Goal: Information Seeking & Learning: Find specific fact

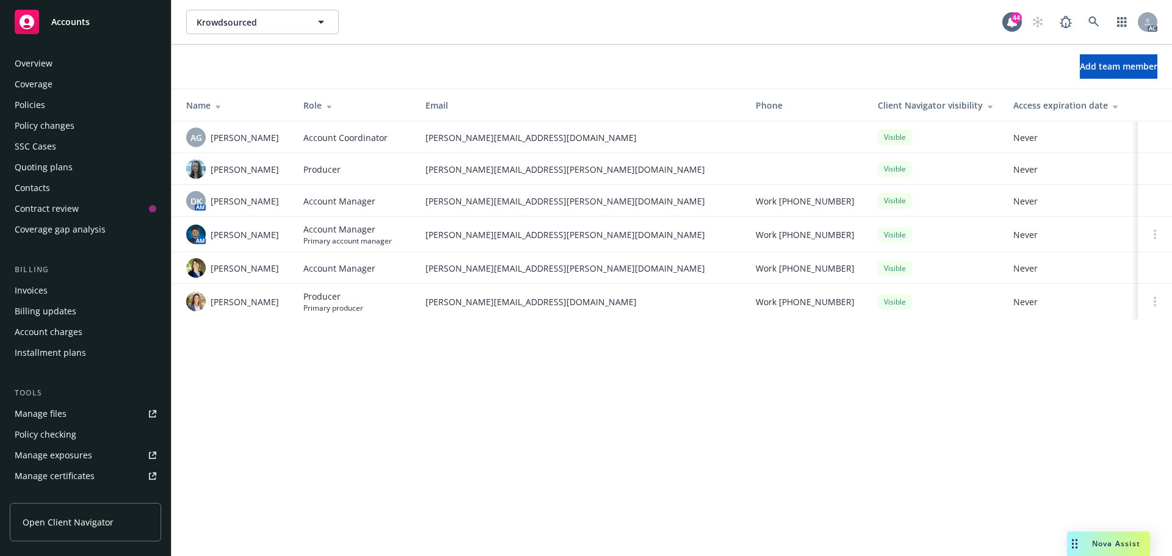
scroll to position [260, 0]
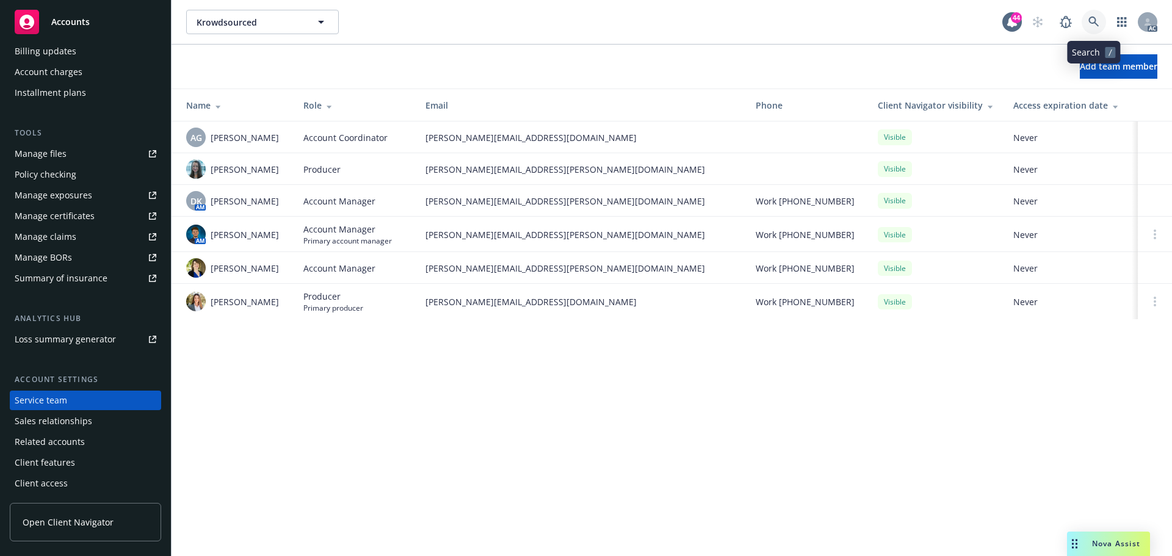
click at [1091, 21] on icon at bounding box center [1094, 21] width 11 height 11
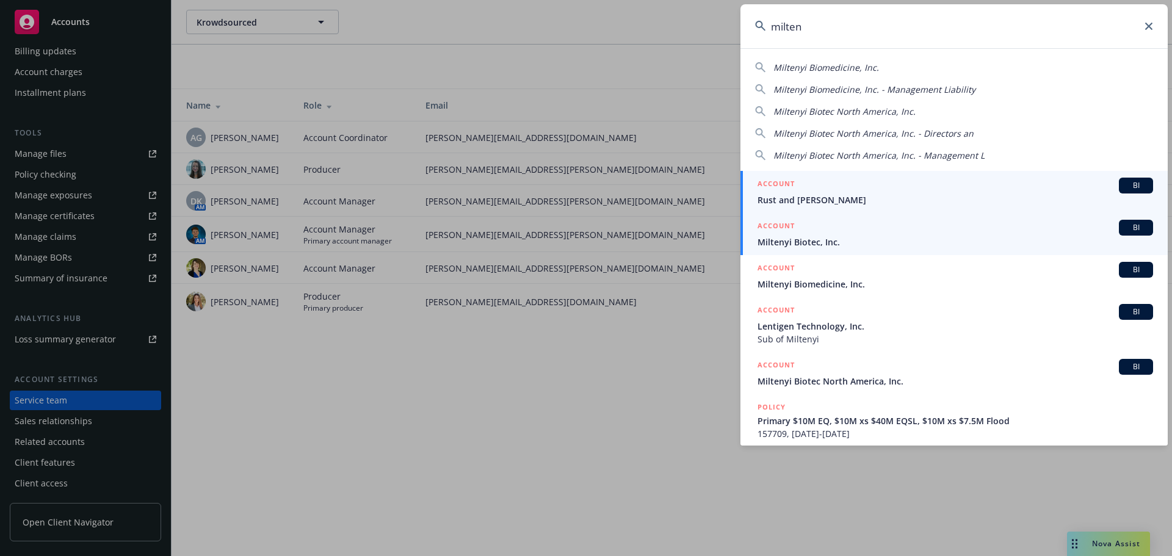
type input "milten"
click at [837, 234] on div "ACCOUNT BI" at bounding box center [956, 228] width 396 height 16
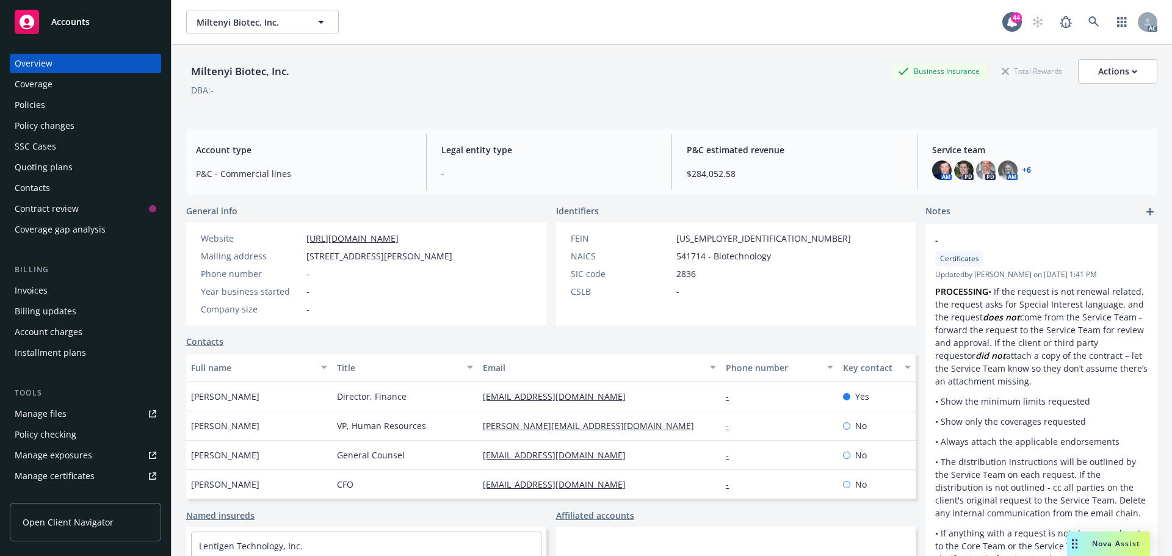
click at [68, 104] on div "Policies" at bounding box center [86, 105] width 142 height 20
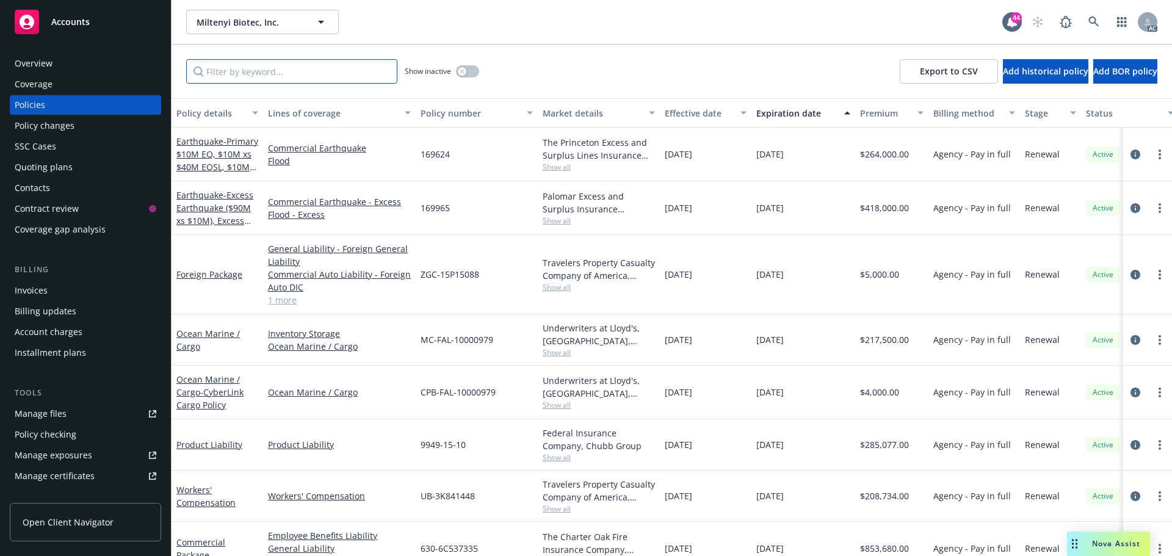
click at [333, 78] on input "Filter by keyword..." at bounding box center [291, 71] width 211 height 24
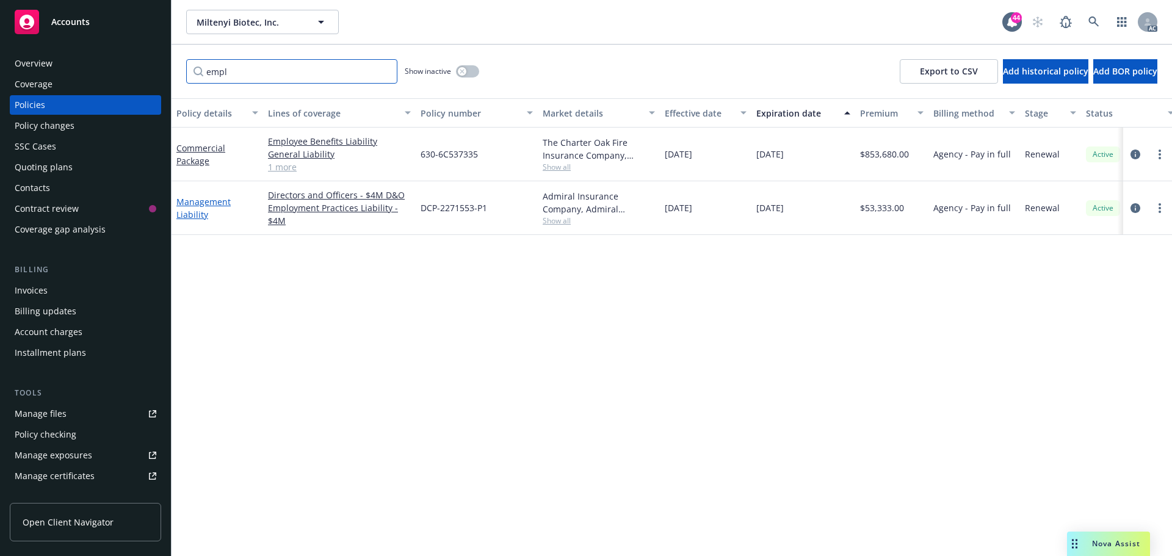
type input "empl"
click at [192, 205] on link "Management Liability" at bounding box center [203, 208] width 54 height 24
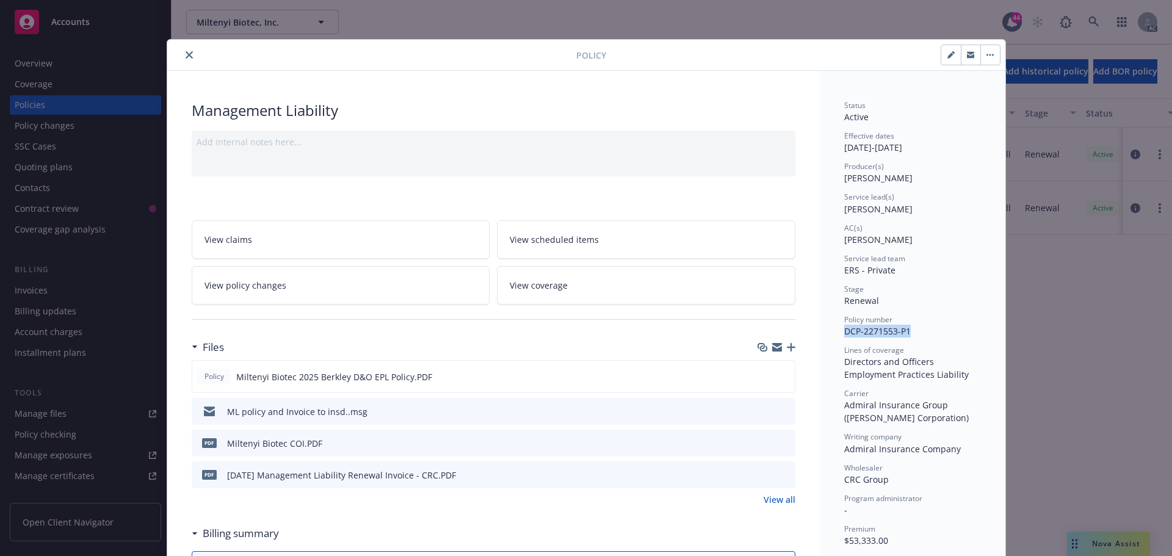
drag, startPoint x: 913, startPoint y: 332, endPoint x: 835, endPoint y: 336, distance: 78.3
copy span "DCP-2271553-P1"
drag, startPoint x: 179, startPoint y: 52, endPoint x: 199, endPoint y: 45, distance: 21.4
click at [182, 52] on button "close" at bounding box center [189, 55] width 15 height 15
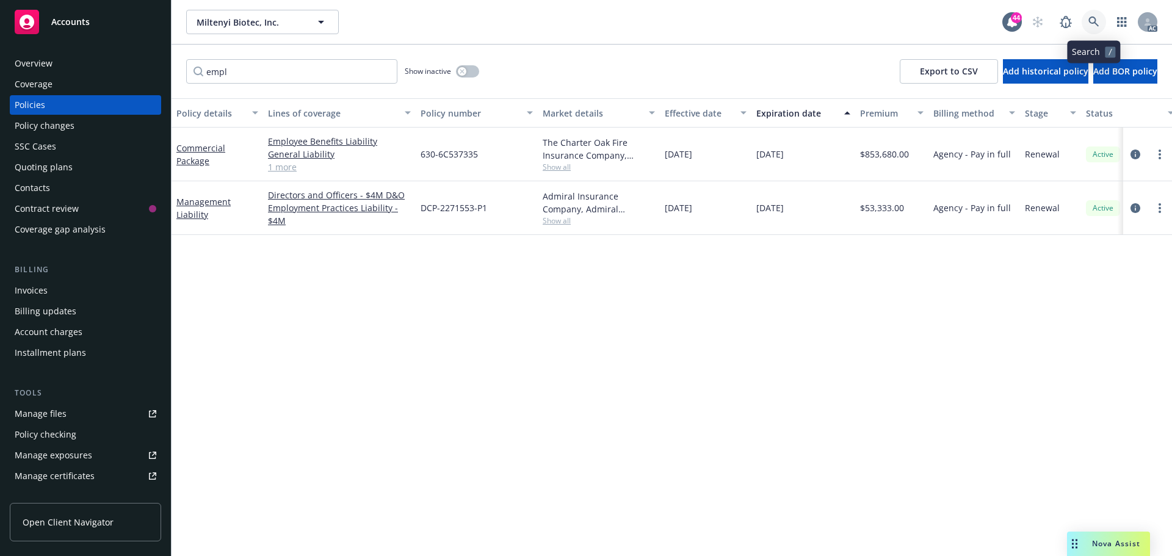
click at [1088, 16] on link at bounding box center [1094, 22] width 24 height 24
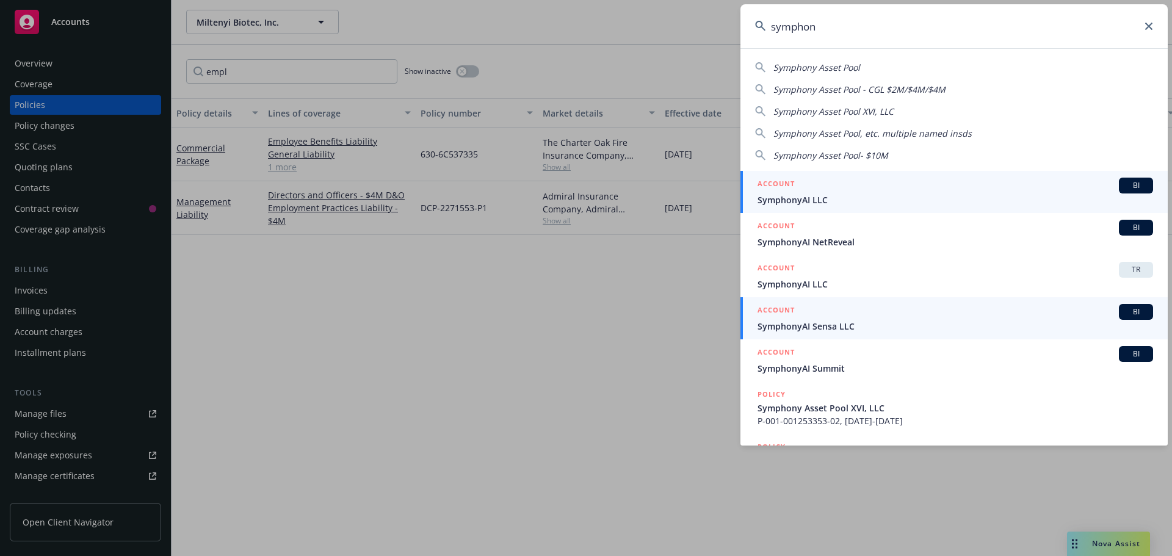
type input "symphon"
click at [1006, 178] on div "ACCOUNT BI" at bounding box center [956, 186] width 396 height 16
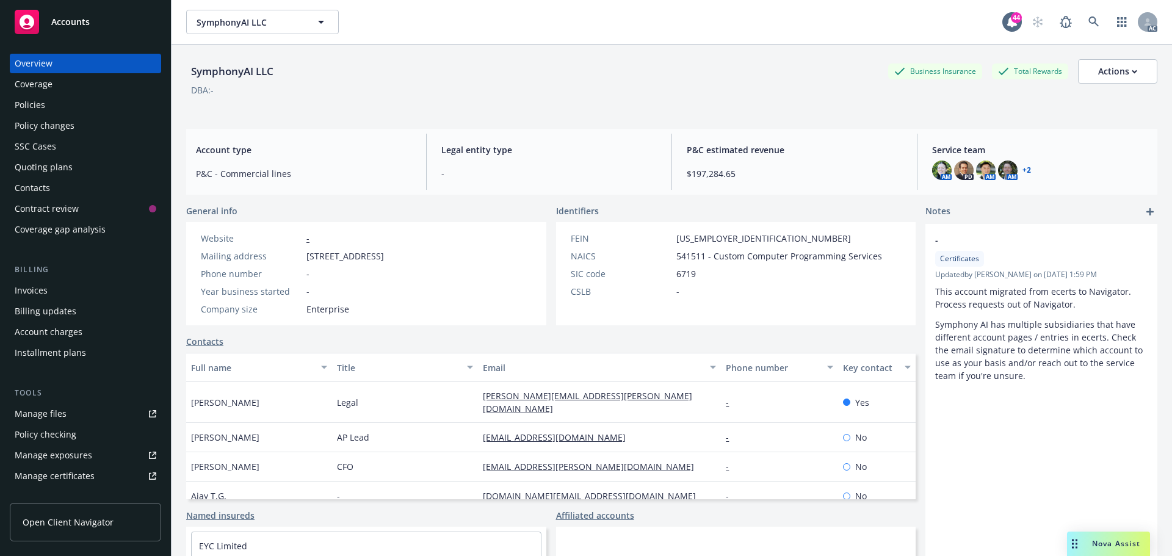
click at [44, 107] on div "Policies" at bounding box center [30, 105] width 31 height 20
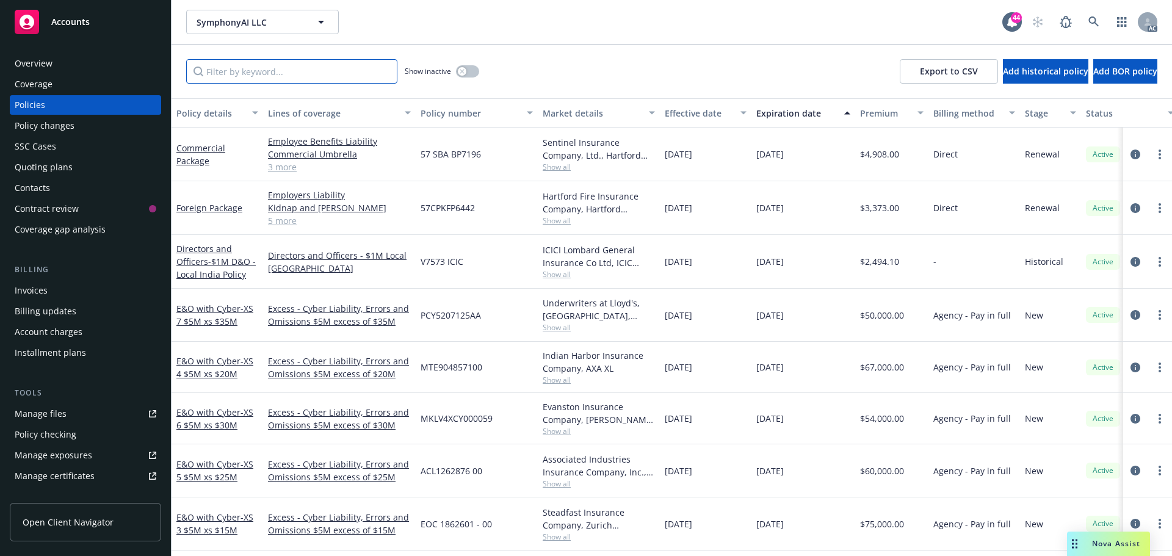
click at [344, 65] on input "Filter by keyword..." at bounding box center [291, 71] width 211 height 24
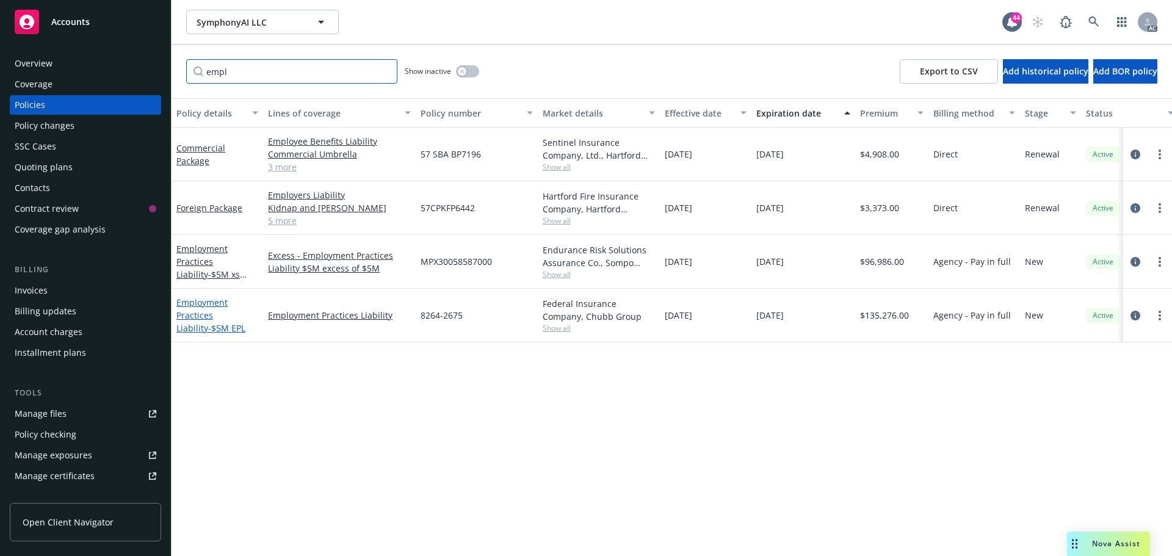
type input "empl"
click at [211, 316] on link "Employment Practices Liability - $5M EPL" at bounding box center [210, 315] width 69 height 37
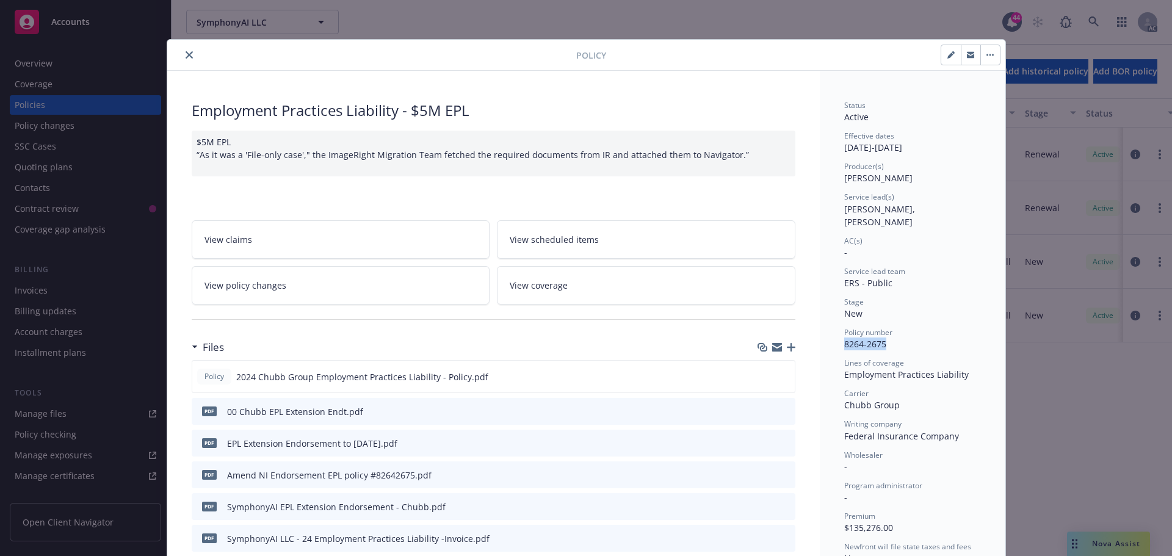
drag, startPoint x: 883, startPoint y: 333, endPoint x: 839, endPoint y: 334, distance: 44.0
click at [845, 334] on div "Policy number 8264-2675" at bounding box center [913, 338] width 137 height 23
copy span "8264-2675"
click at [191, 58] on div at bounding box center [374, 55] width 404 height 15
click at [188, 58] on button "close" at bounding box center [189, 55] width 15 height 15
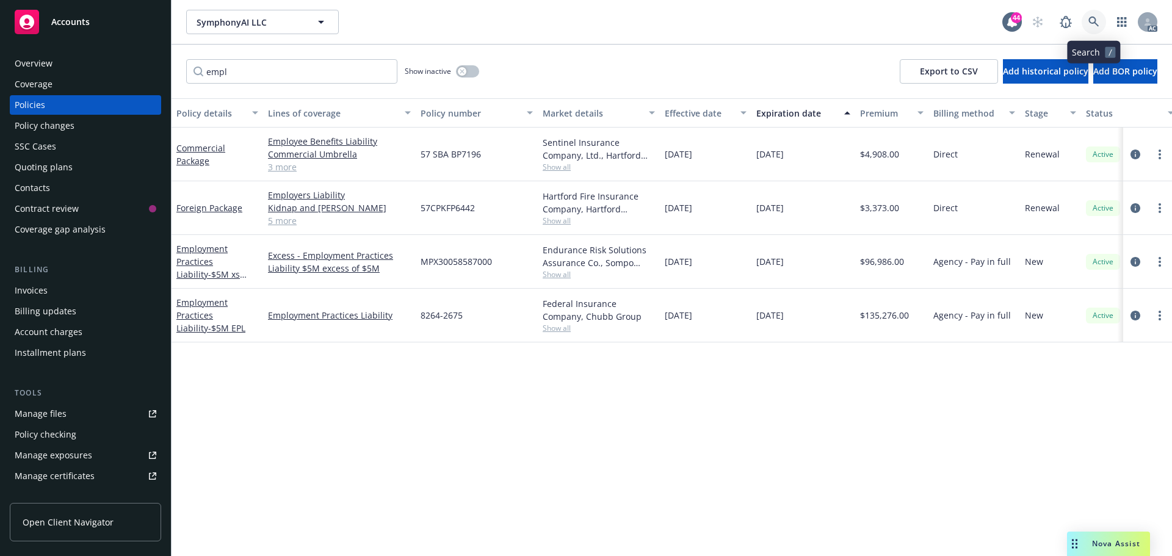
click at [1091, 28] on link at bounding box center [1094, 22] width 24 height 24
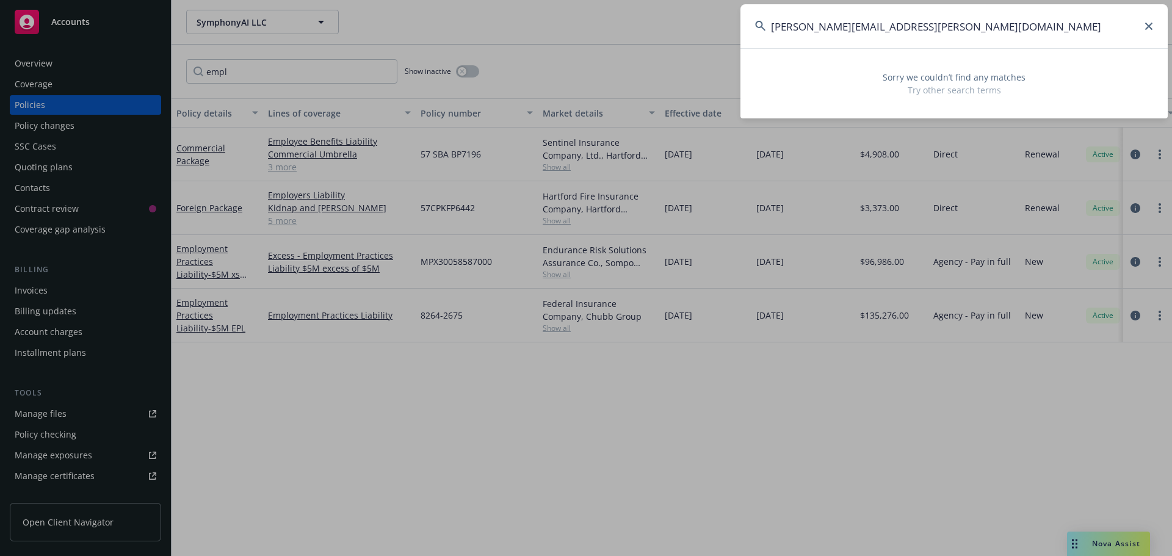
drag, startPoint x: 986, startPoint y: 28, endPoint x: 743, endPoint y: 28, distance: 243.0
click at [743, 28] on input "[PERSON_NAME][EMAIL_ADDRESS][PERSON_NAME][DOMAIN_NAME]" at bounding box center [954, 26] width 427 height 44
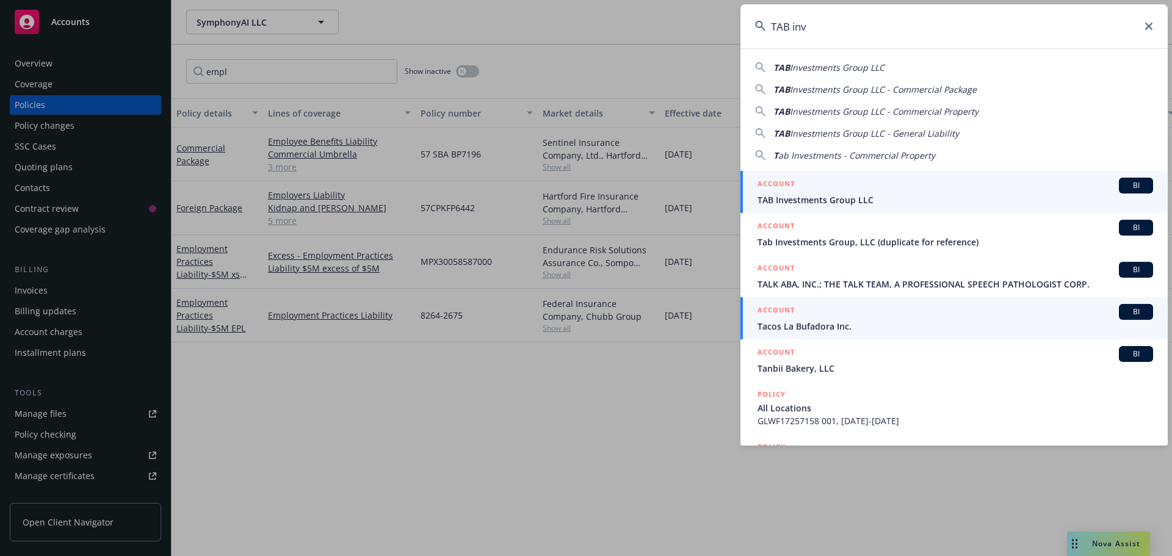
type input "TAB inv"
click at [918, 203] on span "TAB Investments Group LLC" at bounding box center [956, 200] width 396 height 13
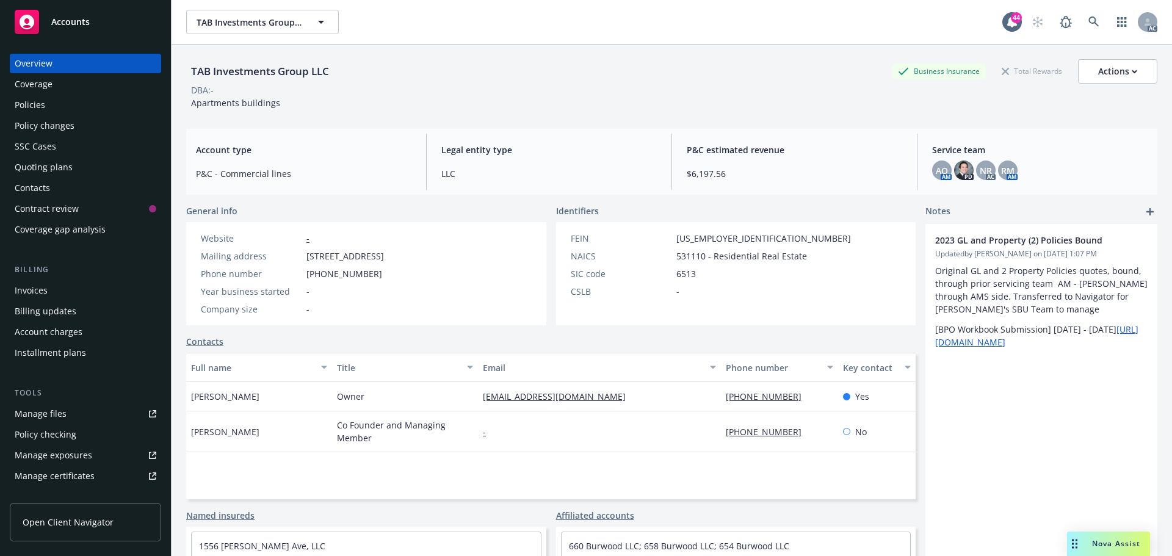
click at [38, 110] on div "Policies" at bounding box center [30, 105] width 31 height 20
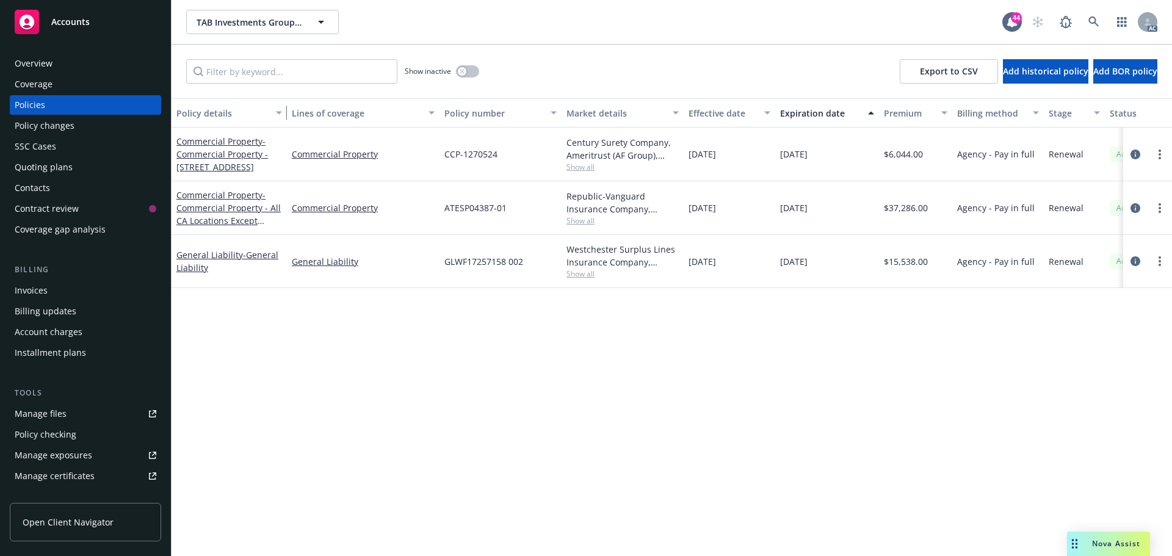
drag, startPoint x: 255, startPoint y: 108, endPoint x: 278, endPoint y: 107, distance: 23.8
click at [278, 107] on div "button" at bounding box center [281, 113] width 6 height 28
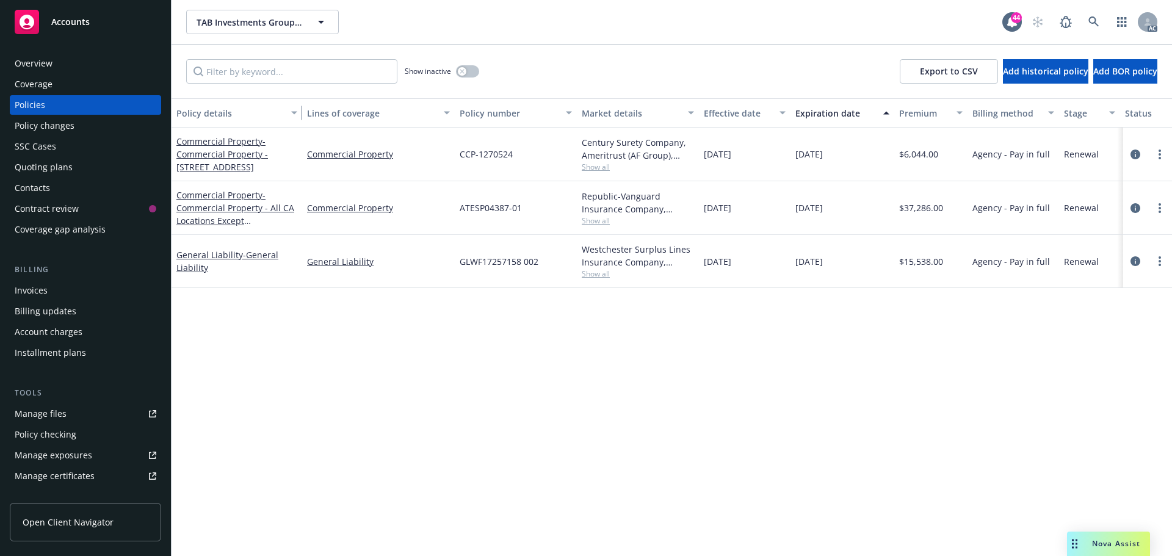
drag, startPoint x: 278, startPoint y: 107, endPoint x: 294, endPoint y: 107, distance: 15.3
click at [294, 107] on div "button" at bounding box center [296, 113] width 6 height 28
drag, startPoint x: 520, startPoint y: 153, endPoint x: 461, endPoint y: 153, distance: 58.6
click at [461, 153] on div "CCP-1270524" at bounding box center [516, 155] width 122 height 54
copy span "CCP-1270524"
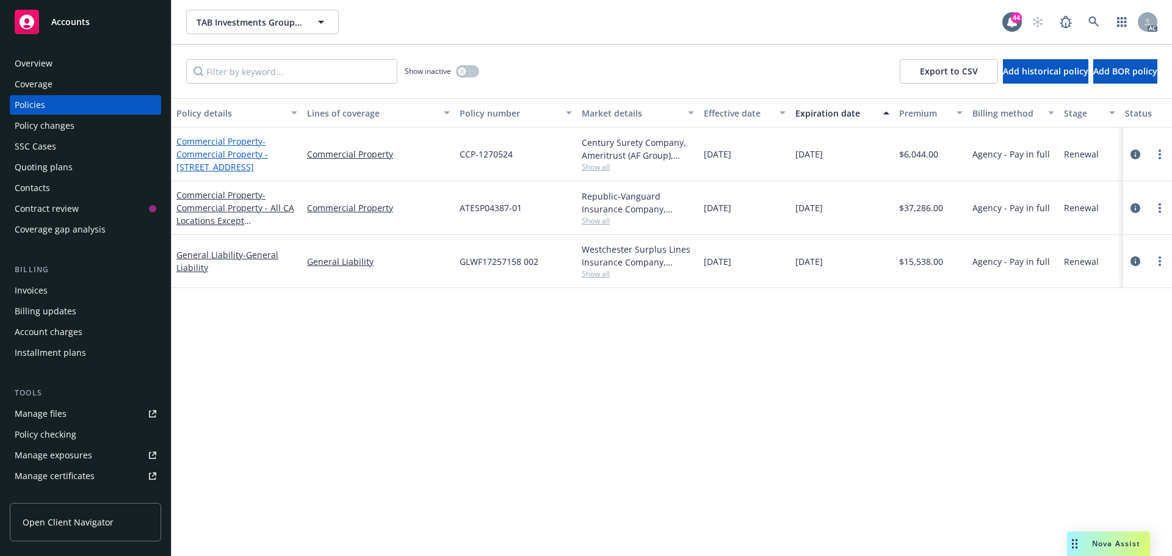
click at [224, 163] on span "- Commercial Property - [STREET_ADDRESS]" at bounding box center [222, 154] width 92 height 37
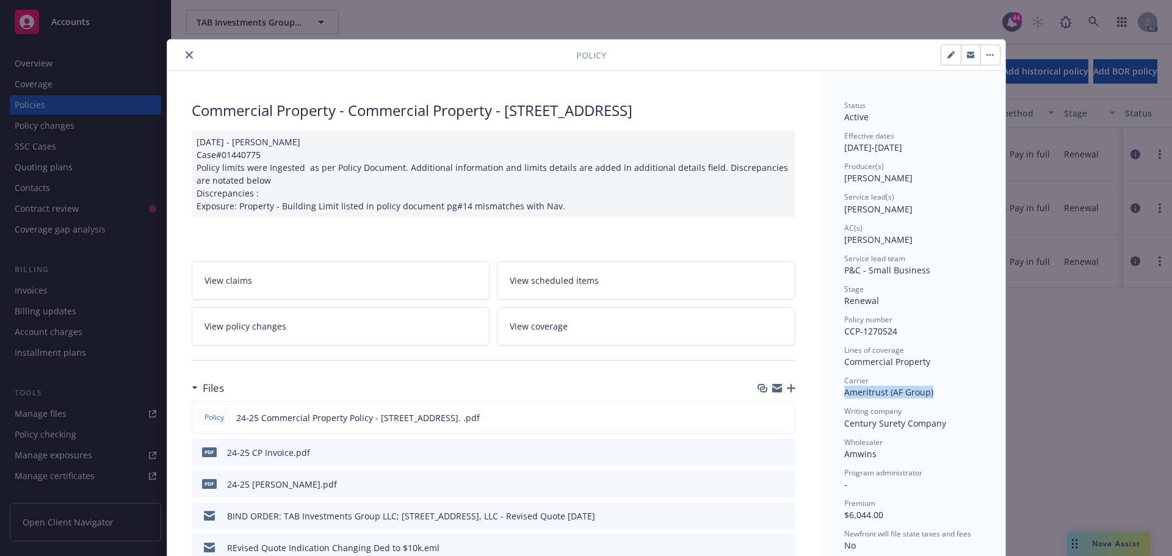
drag, startPoint x: 931, startPoint y: 393, endPoint x: 839, endPoint y: 397, distance: 91.7
click at [845, 397] on div "Carrier Ameritrust (AF Group)" at bounding box center [913, 387] width 137 height 23
copy span "Ameritrust (AF Group)"
click at [182, 51] on button "close" at bounding box center [189, 55] width 15 height 15
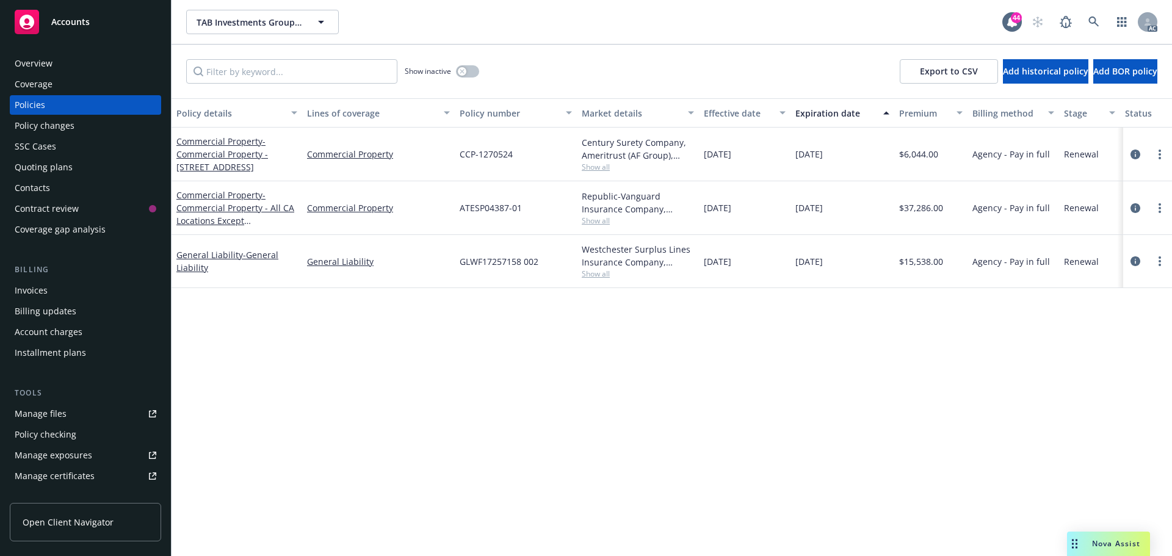
click at [35, 58] on div "Overview" at bounding box center [34, 64] width 38 height 20
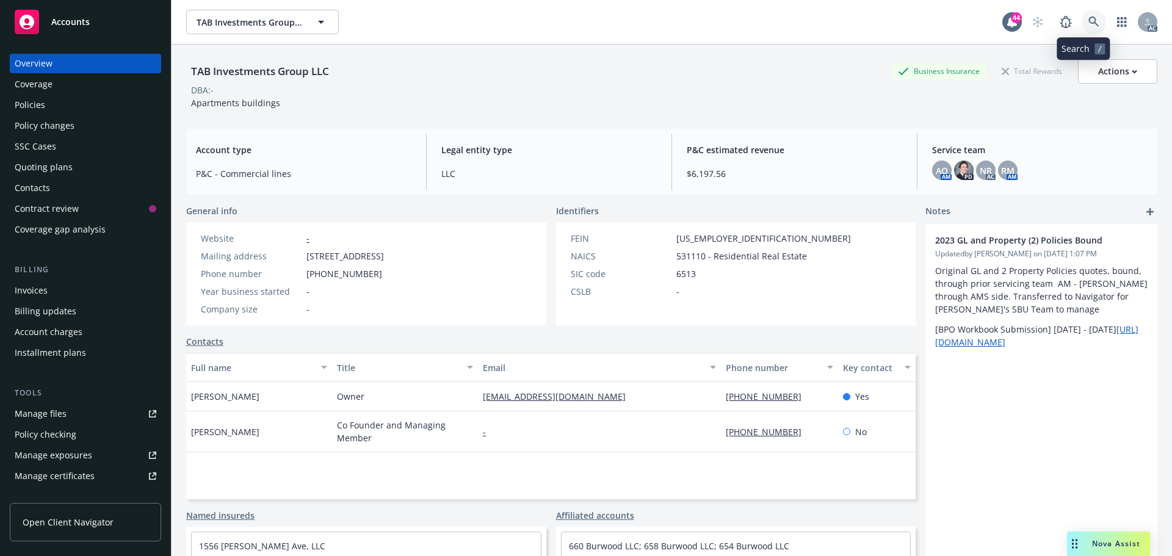
click at [1089, 21] on icon at bounding box center [1094, 21] width 11 height 11
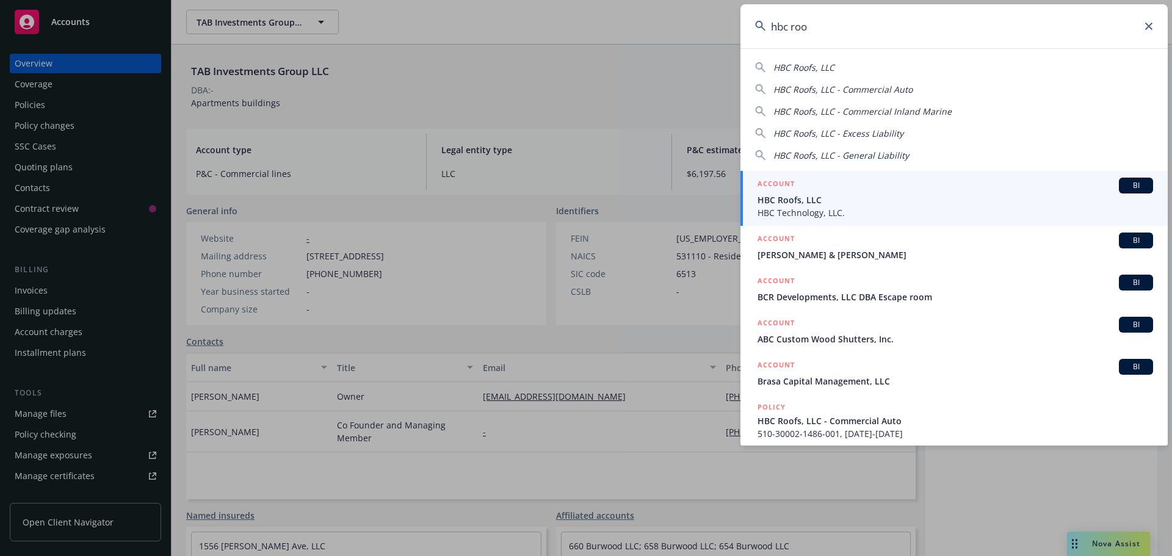
type input "hbc roo"
click at [849, 193] on div "ACCOUNT BI" at bounding box center [956, 186] width 396 height 16
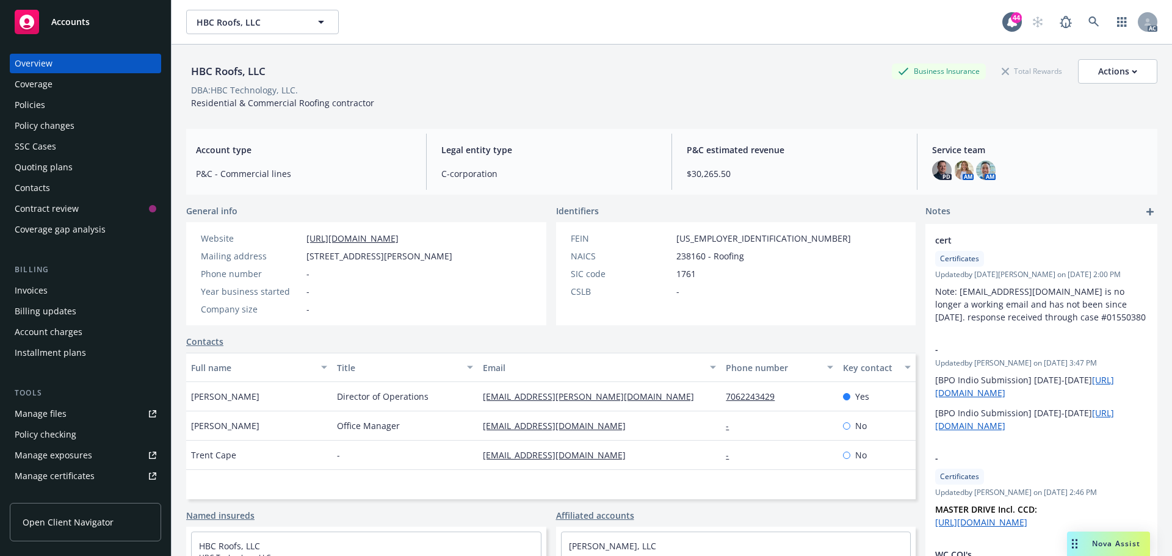
click at [64, 108] on div "Policies" at bounding box center [86, 105] width 142 height 20
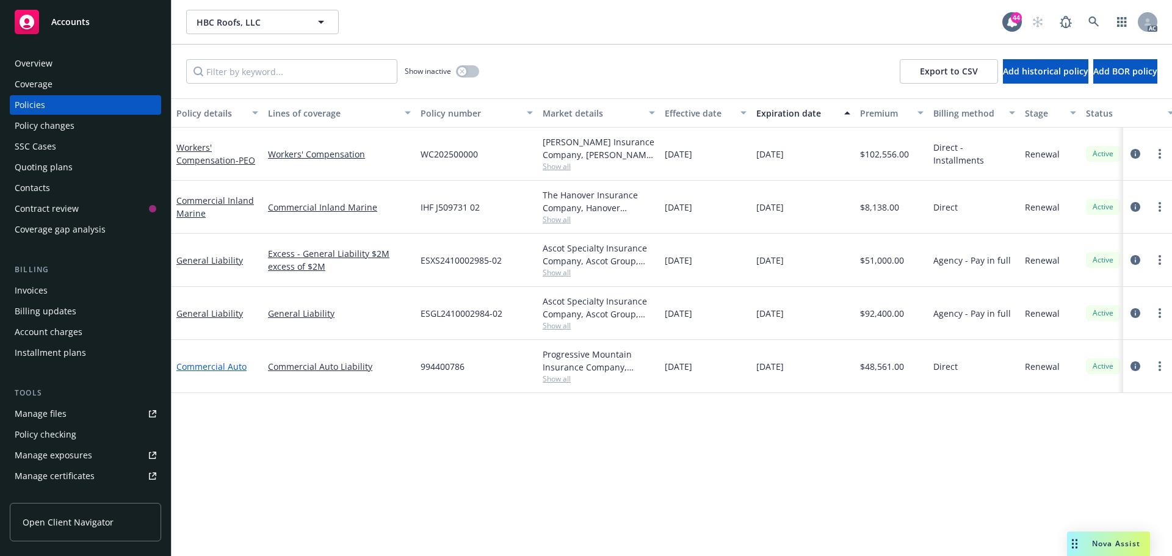
click at [221, 371] on link "Commercial Auto" at bounding box center [211, 367] width 70 height 12
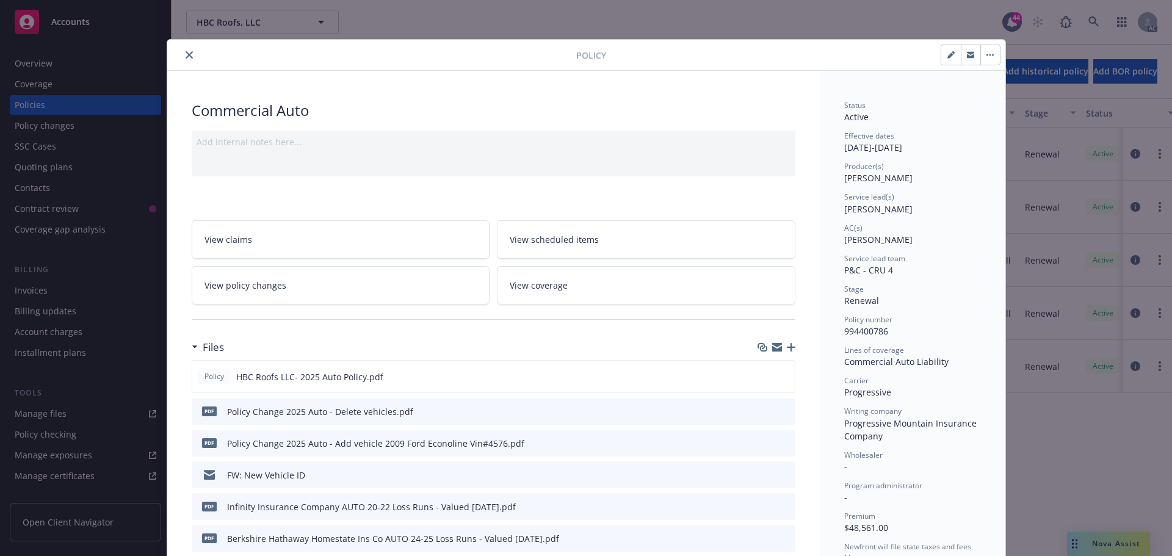
click at [186, 54] on icon "close" at bounding box center [189, 54] width 7 height 7
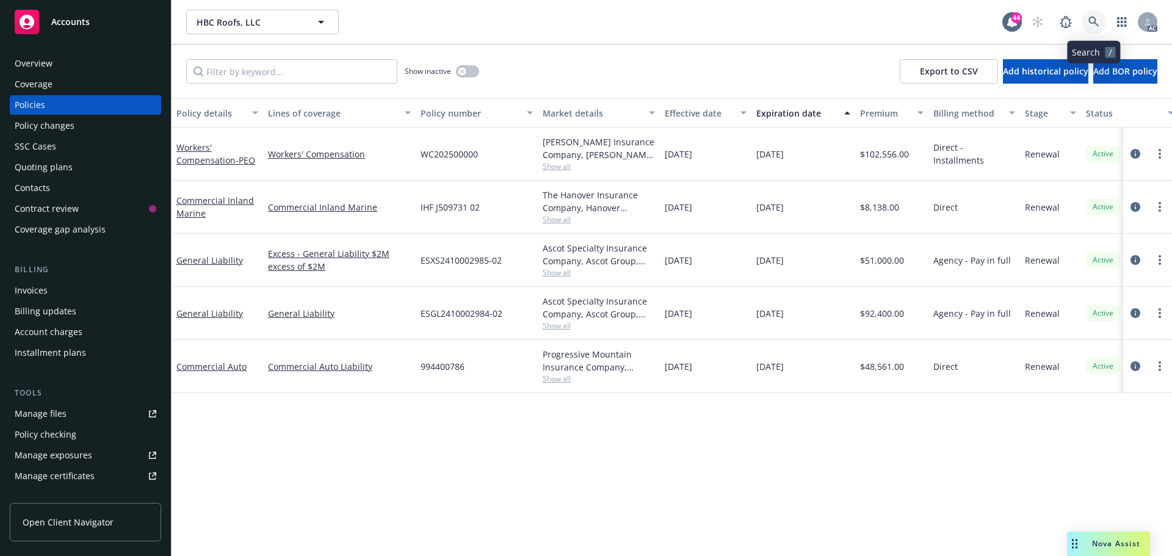
click at [1092, 23] on icon at bounding box center [1094, 21] width 10 height 10
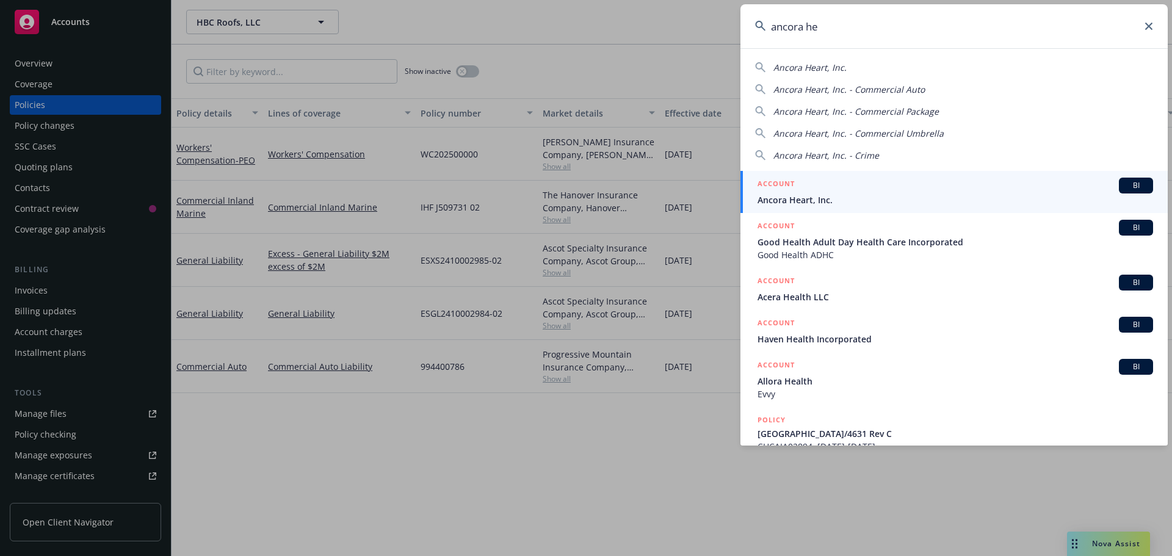
type input "ancora he"
click at [939, 203] on span "Ancora Heart, Inc." at bounding box center [956, 200] width 396 height 13
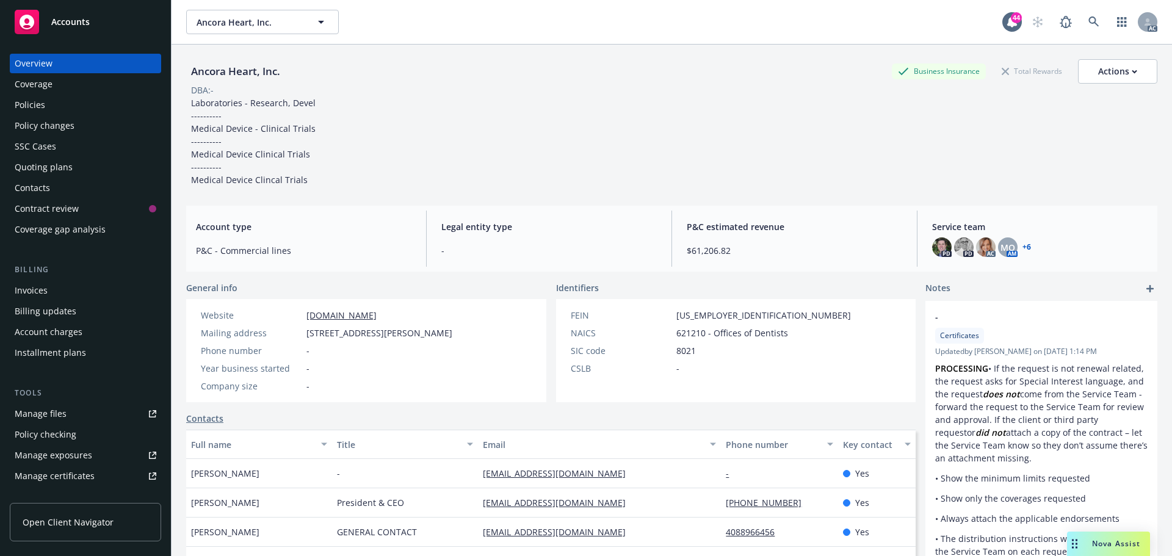
click at [61, 107] on div "Policies" at bounding box center [86, 105] width 142 height 20
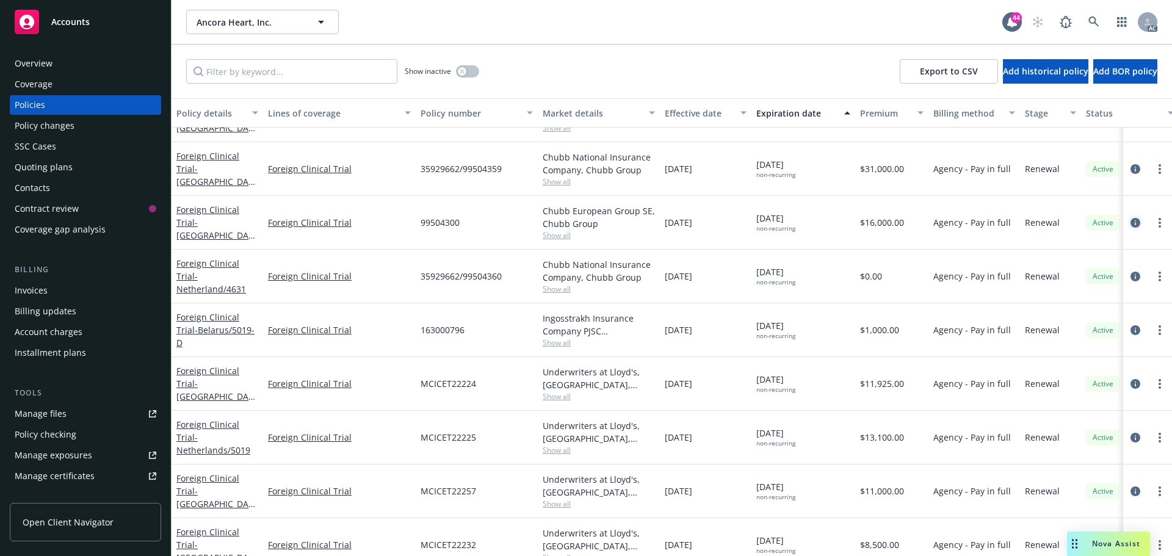
scroll to position [401, 0]
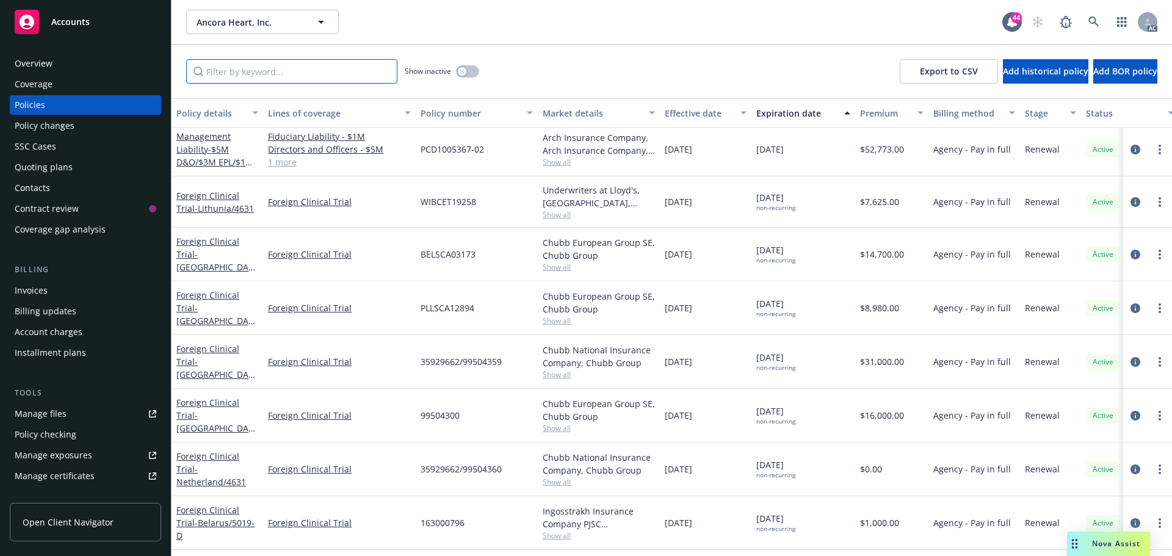
click at [245, 65] on input "Filter by keyword..." at bounding box center [291, 71] width 211 height 24
paste input "[PHONE_NUMBER]"
type input "[PHONE_NUMBER]"
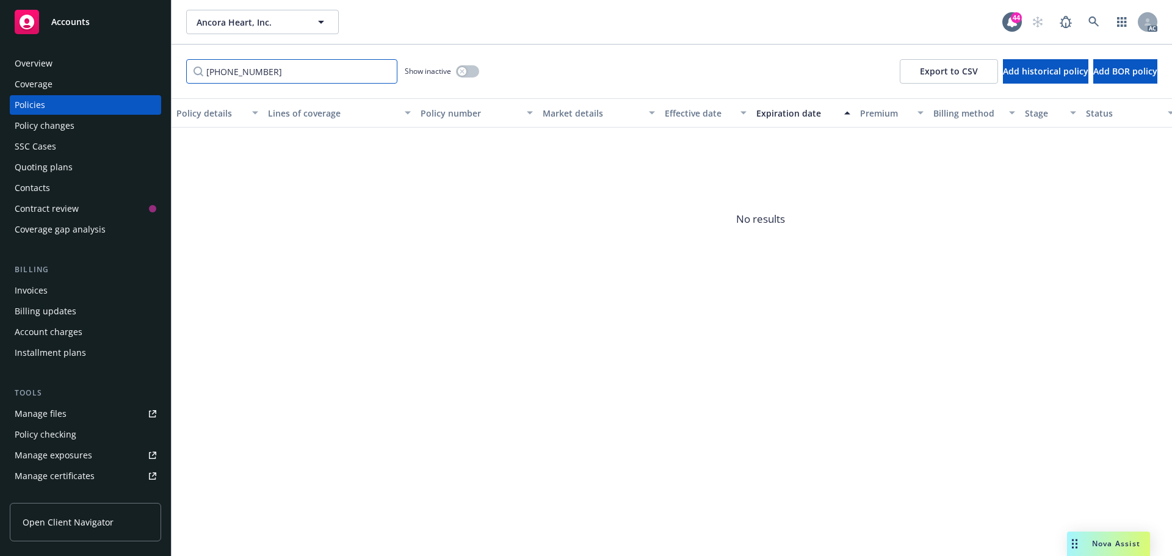
click at [385, 75] on input "[PHONE_NUMBER]" at bounding box center [291, 71] width 211 height 24
click at [385, 71] on input "[PHONE_NUMBER]" at bounding box center [291, 71] width 211 height 24
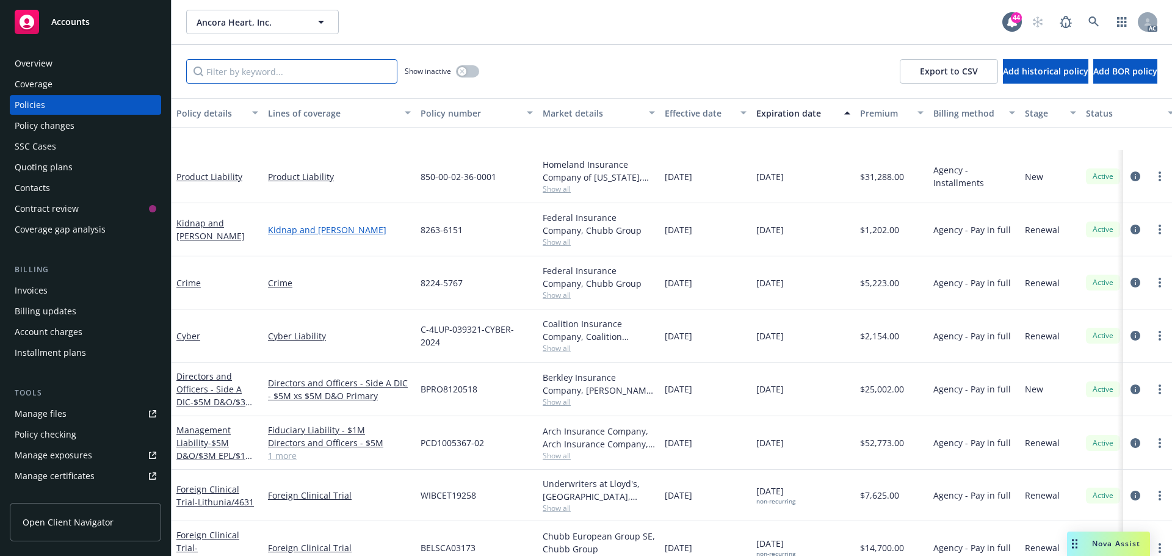
scroll to position [244, 0]
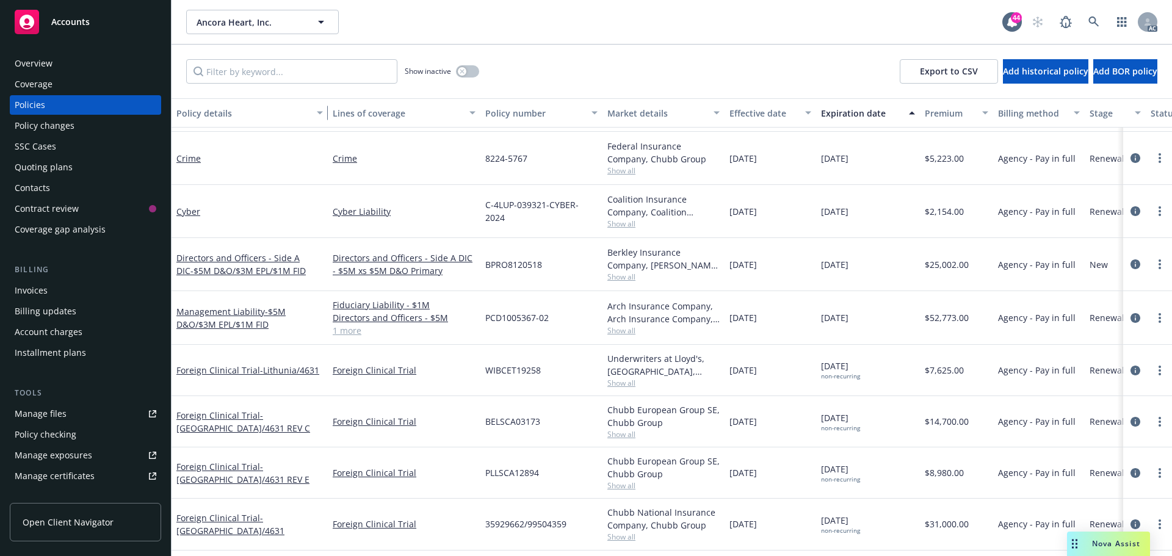
drag, startPoint x: 262, startPoint y: 116, endPoint x: 327, endPoint y: 116, distance: 64.7
click at [325, 116] on div "button" at bounding box center [322, 113] width 6 height 28
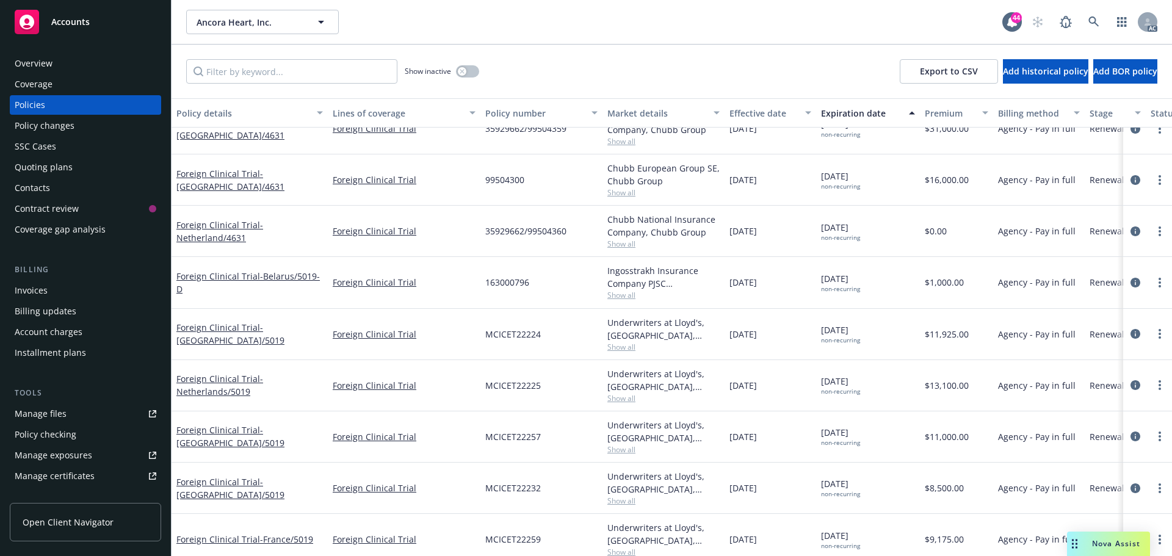
scroll to position [672, 0]
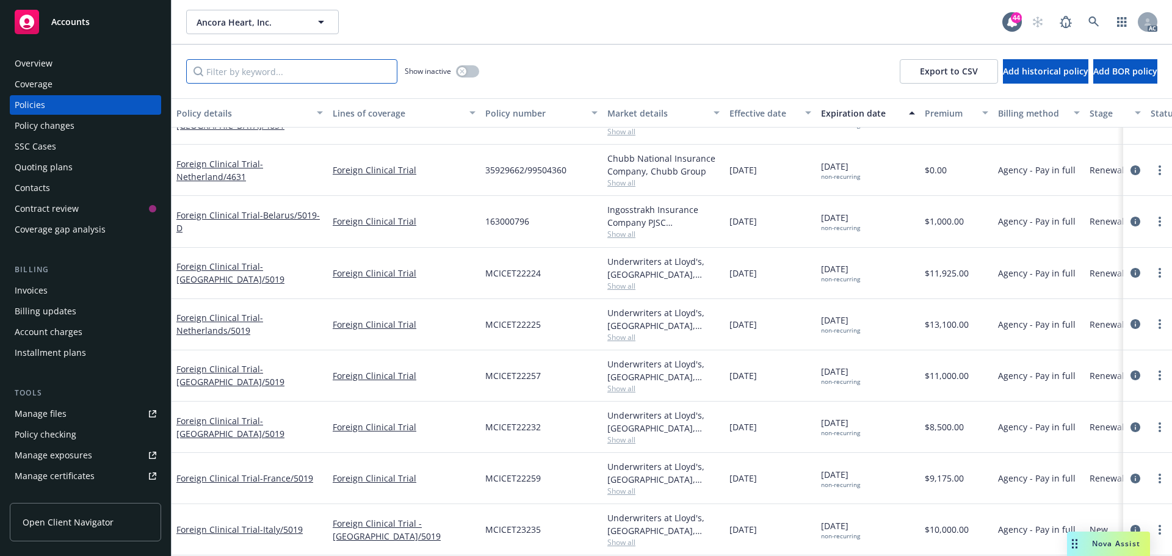
click at [309, 75] on input "Filter by keyword..." at bounding box center [291, 71] width 211 height 24
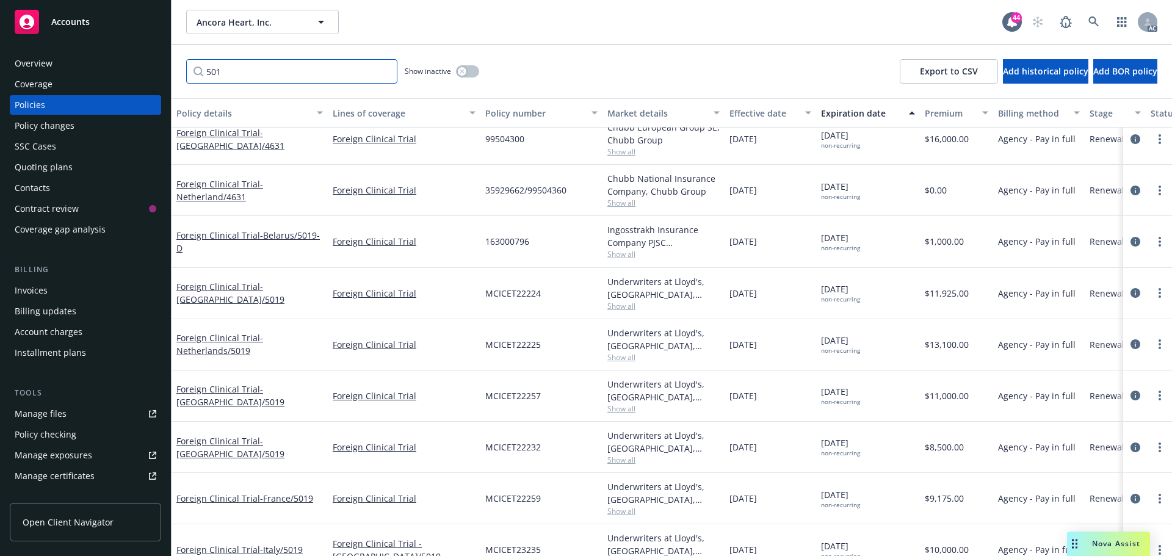
scroll to position [0, 0]
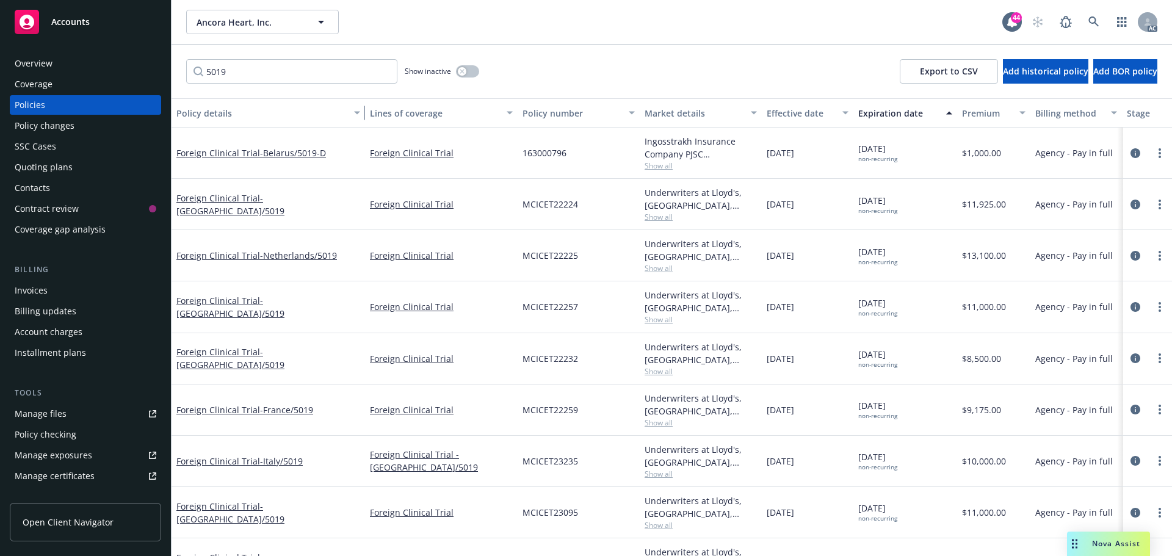
drag, startPoint x: 327, startPoint y: 116, endPoint x: 365, endPoint y: 116, distance: 37.3
click at [362, 116] on div "button" at bounding box center [359, 113] width 6 height 28
click at [275, 75] on input "5019" at bounding box center [291, 71] width 211 height 24
drag, startPoint x: 264, startPoint y: 77, endPoint x: 203, endPoint y: 75, distance: 61.1
click at [203, 75] on input "5019" at bounding box center [291, 71] width 211 height 24
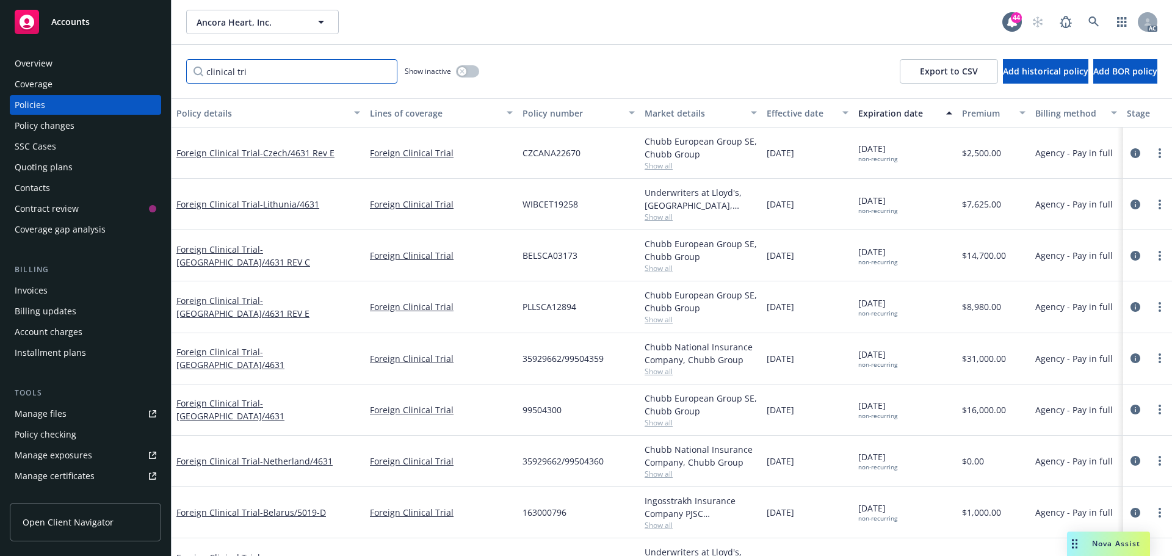
type input "clinical tria"
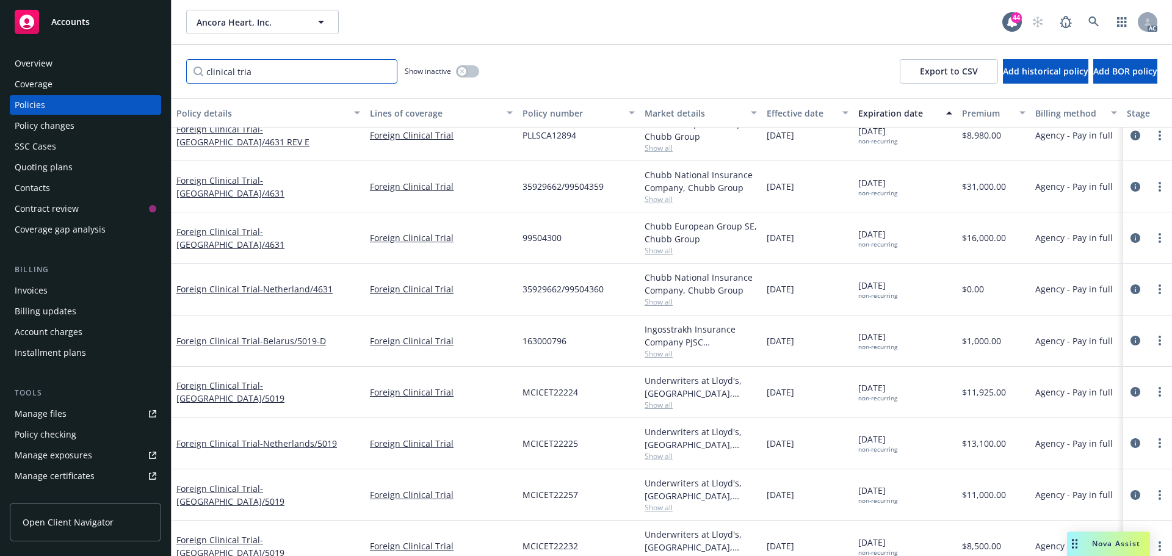
scroll to position [244, 0]
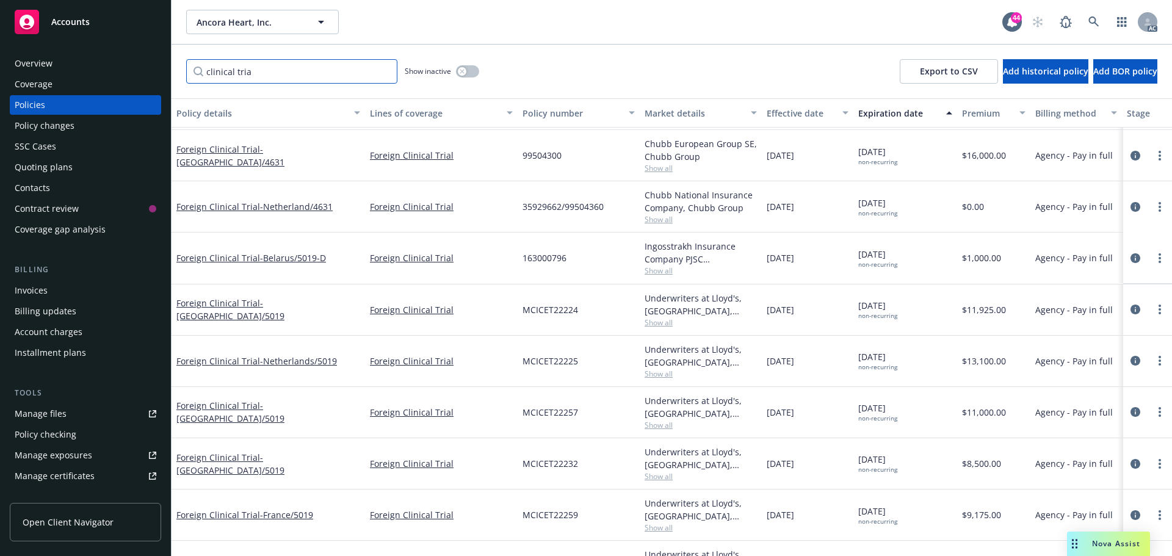
click at [385, 76] on input "clinical tria" at bounding box center [291, 71] width 211 height 24
click at [385, 70] on input "clinical tria" at bounding box center [291, 71] width 211 height 24
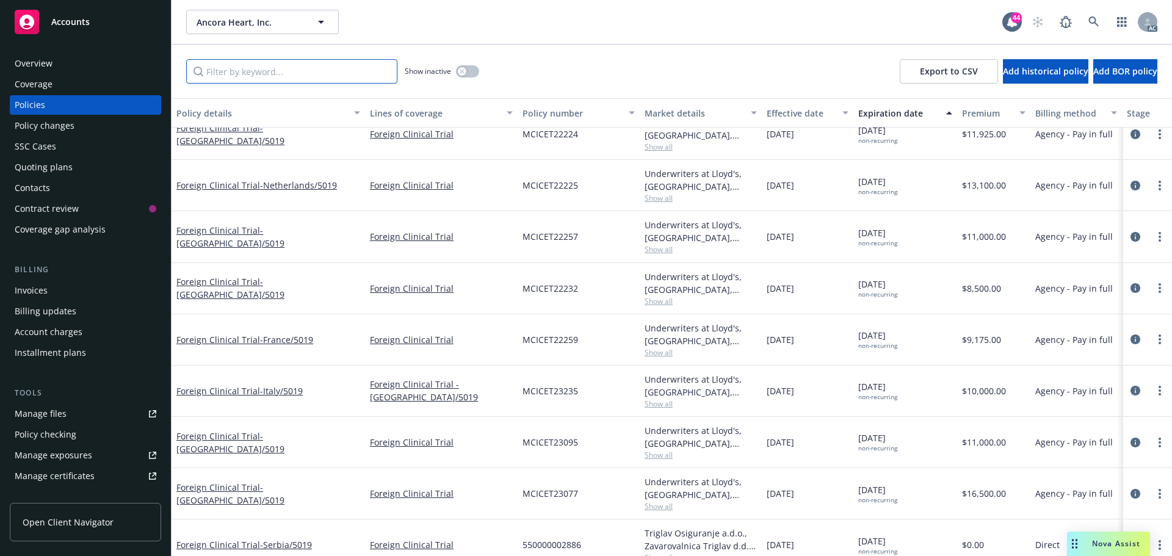
scroll to position [828, 0]
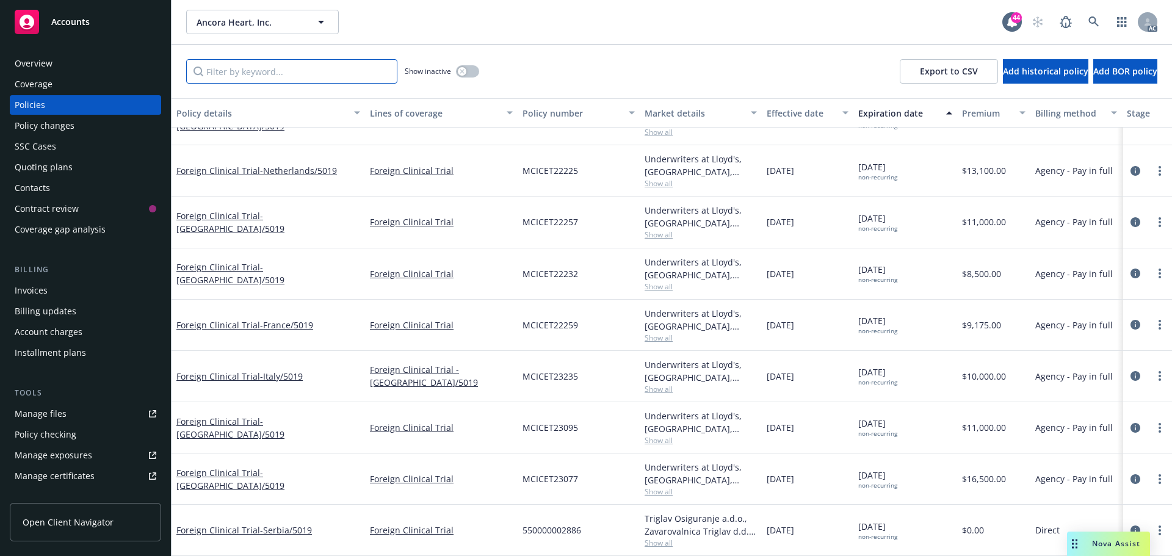
click at [327, 76] on input "Filter by keyword..." at bounding box center [291, 71] width 211 height 24
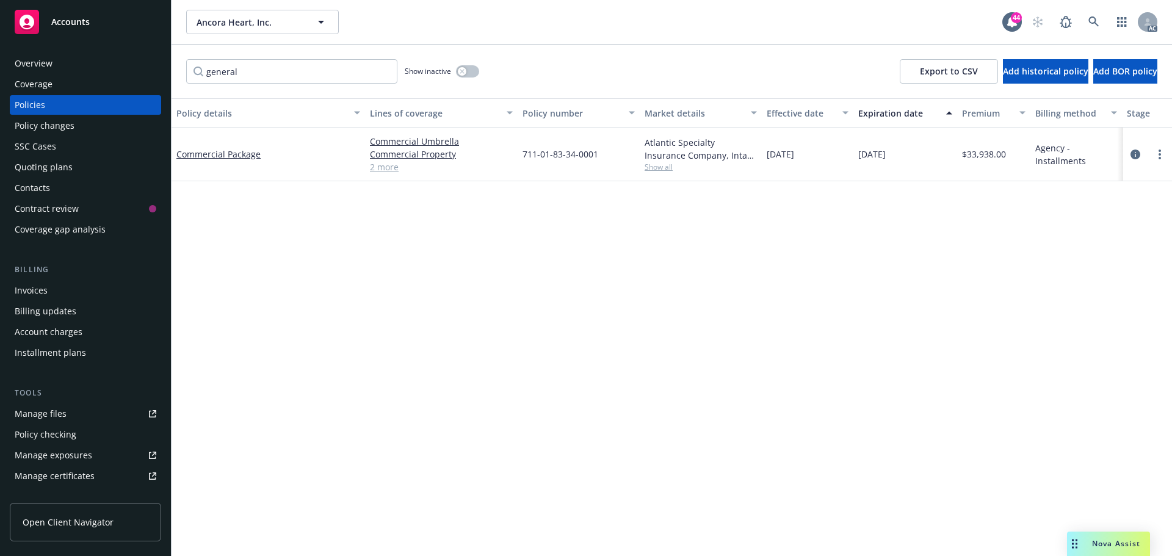
click at [385, 167] on link "2 more" at bounding box center [441, 167] width 143 height 13
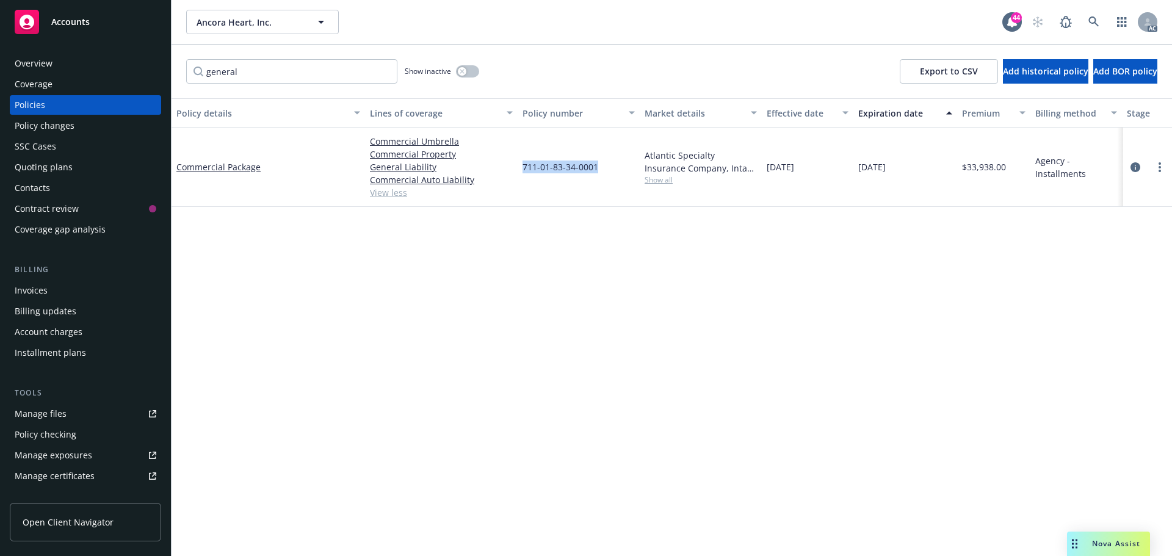
drag, startPoint x: 601, startPoint y: 172, endPoint x: 522, endPoint y: 177, distance: 78.9
click at [522, 177] on div "711-01-83-34-0001" at bounding box center [579, 167] width 122 height 79
copy span "711-01-83-34-0001"
click at [218, 166] on link "Commercial Package" at bounding box center [218, 167] width 84 height 12
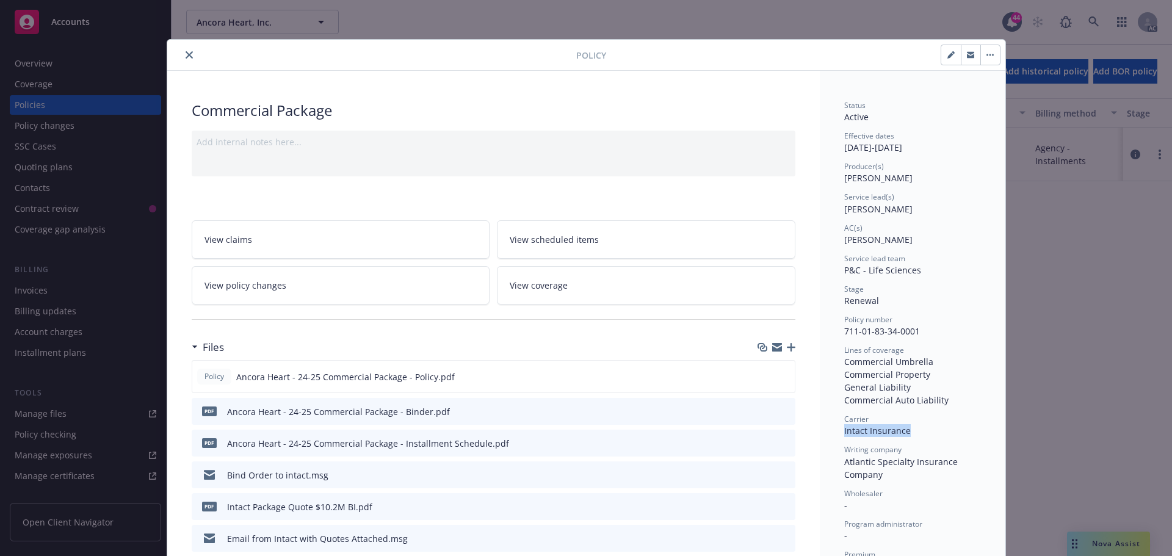
drag, startPoint x: 905, startPoint y: 432, endPoint x: 837, endPoint y: 432, distance: 68.4
copy span "Intact Insurance"
click at [182, 57] on button "close" at bounding box center [189, 55] width 15 height 15
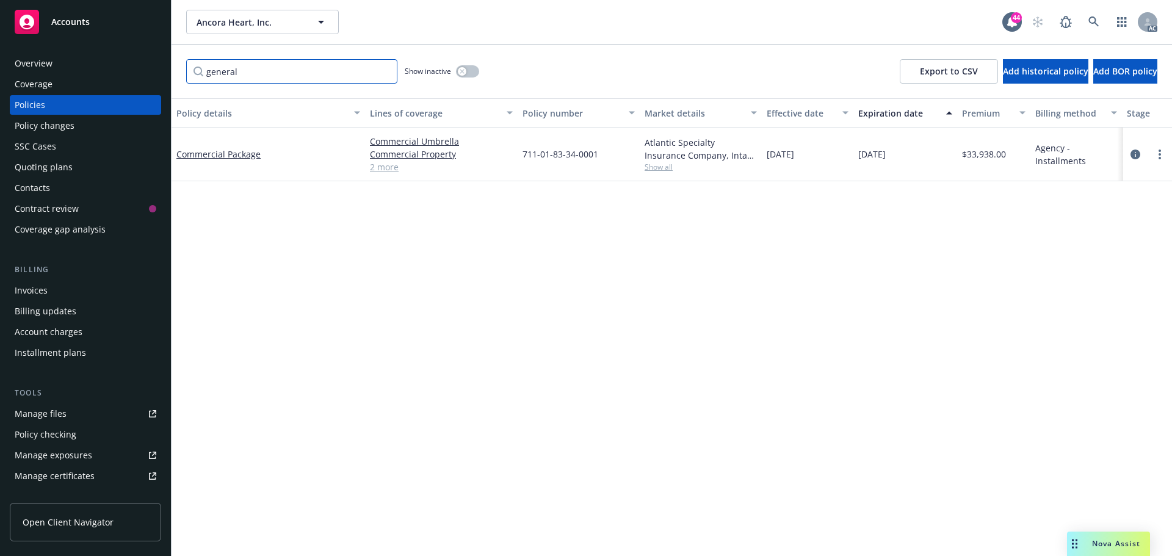
click at [258, 76] on input "general" at bounding box center [291, 71] width 211 height 24
drag, startPoint x: 289, startPoint y: 71, endPoint x: 194, endPoint y: 71, distance: 95.9
click at [194, 71] on input "general" at bounding box center [291, 71] width 211 height 24
type input "product"
drag, startPoint x: 609, startPoint y: 159, endPoint x: 522, endPoint y: 163, distance: 86.8
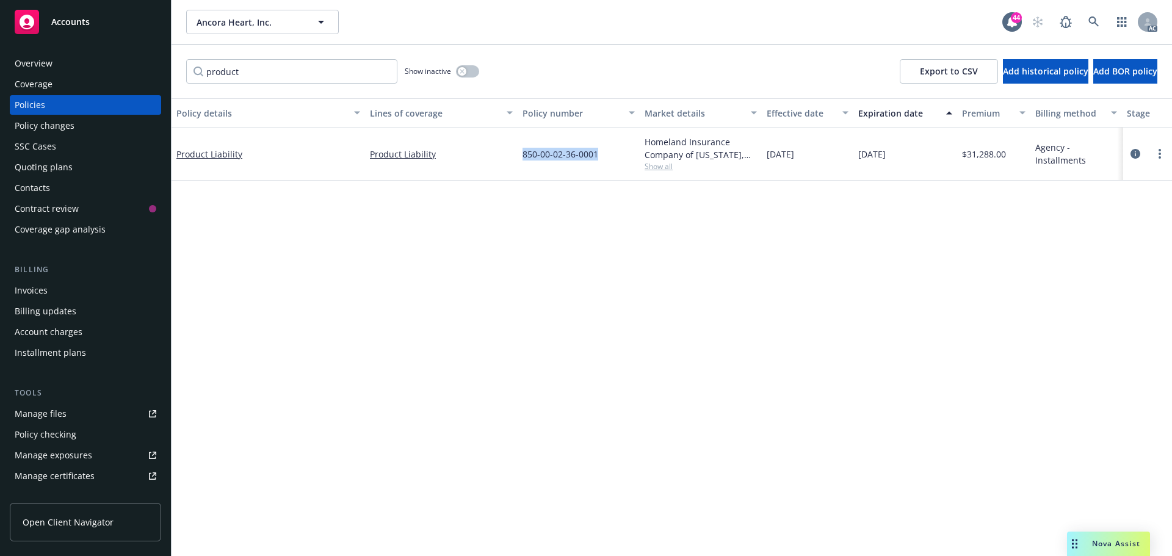
click at [522, 163] on div "850-00-02-36-0001" at bounding box center [579, 154] width 122 height 53
copy span "850-00-02-36-0001"
click at [216, 154] on link "Product Liability" at bounding box center [209, 154] width 66 height 12
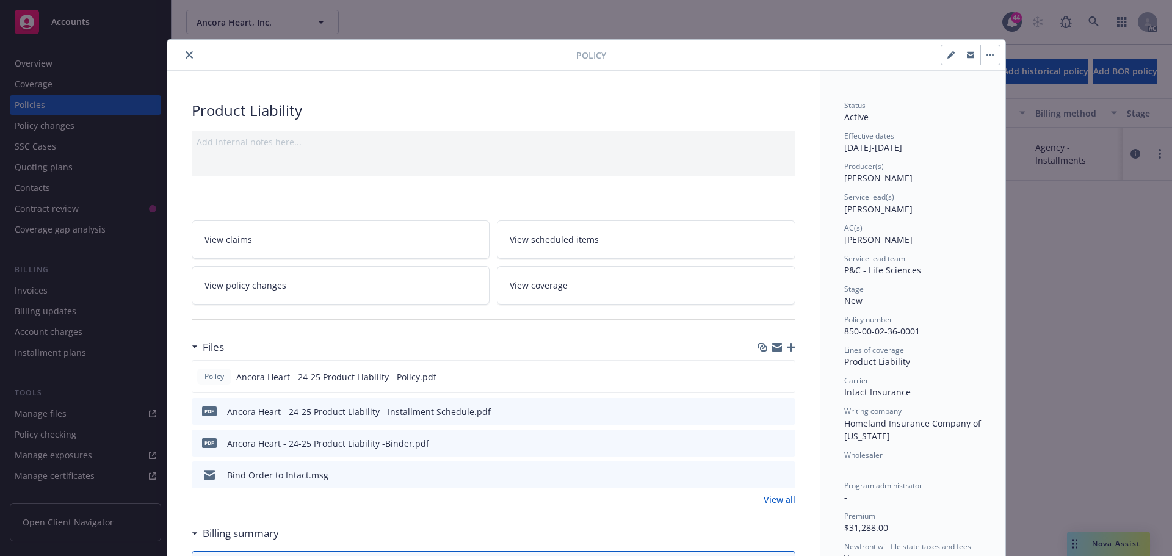
click at [186, 54] on icon "close" at bounding box center [189, 54] width 7 height 7
